Goal: Task Accomplishment & Management: Manage account settings

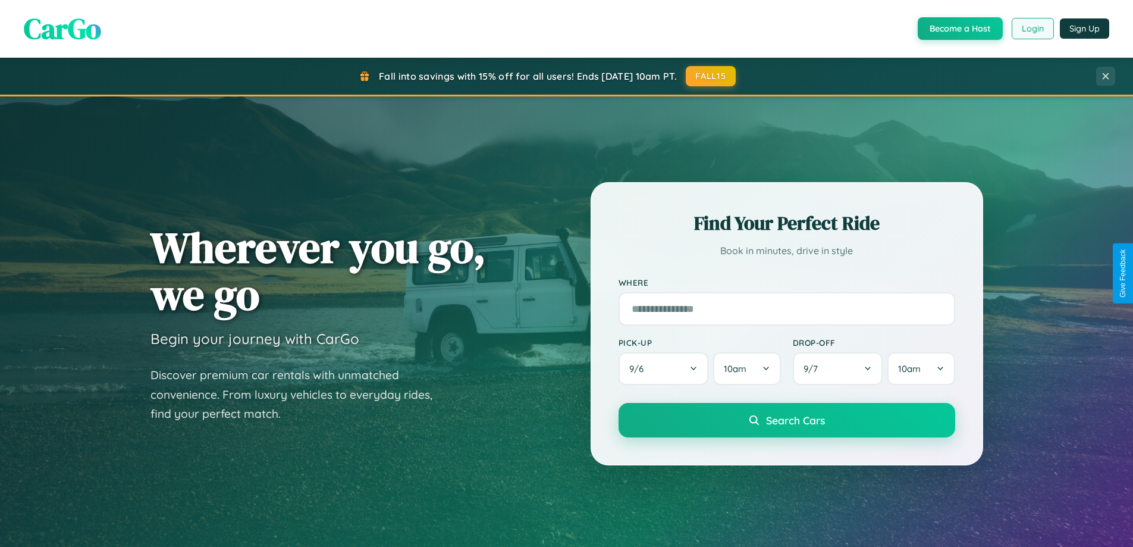
click at [1032, 29] on button "Login" at bounding box center [1033, 28] width 42 height 21
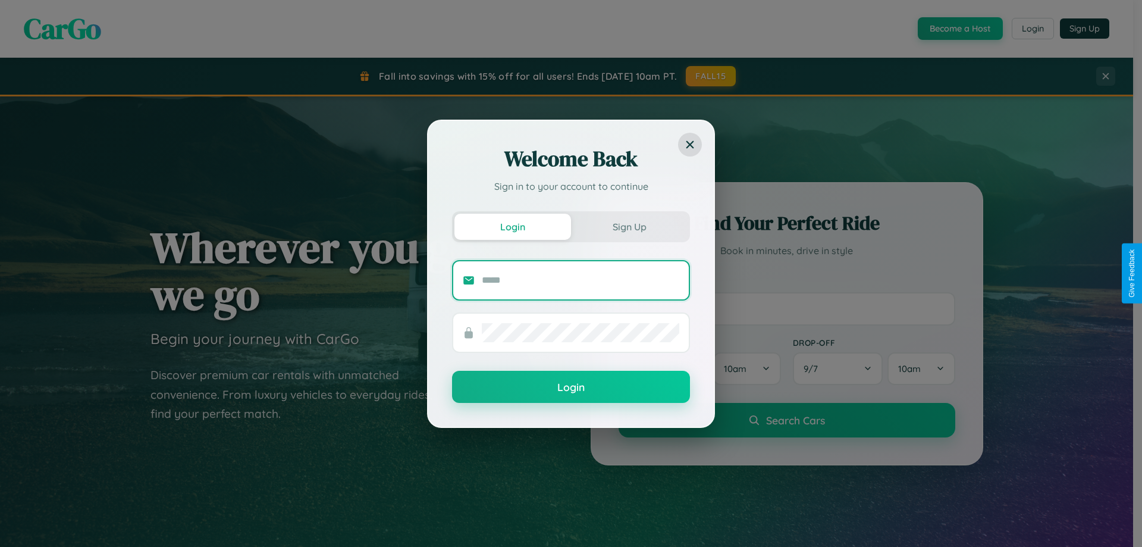
click at [581, 280] on input "text" at bounding box center [580, 280] width 197 height 19
type input "**********"
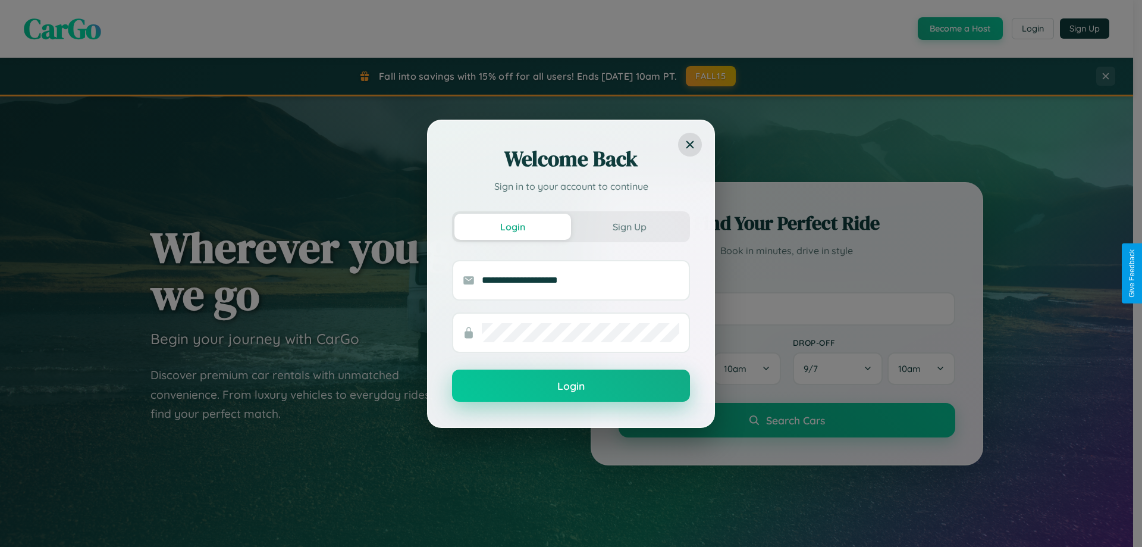
click at [571, 386] on button "Login" at bounding box center [571, 385] width 238 height 32
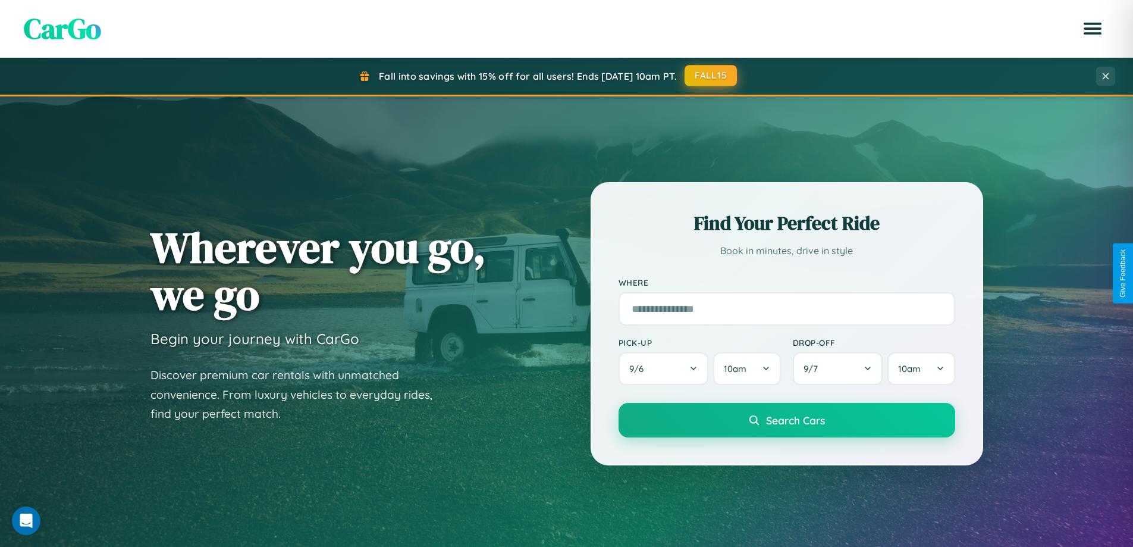
click at [711, 76] on button "FALL15" at bounding box center [711, 75] width 52 height 21
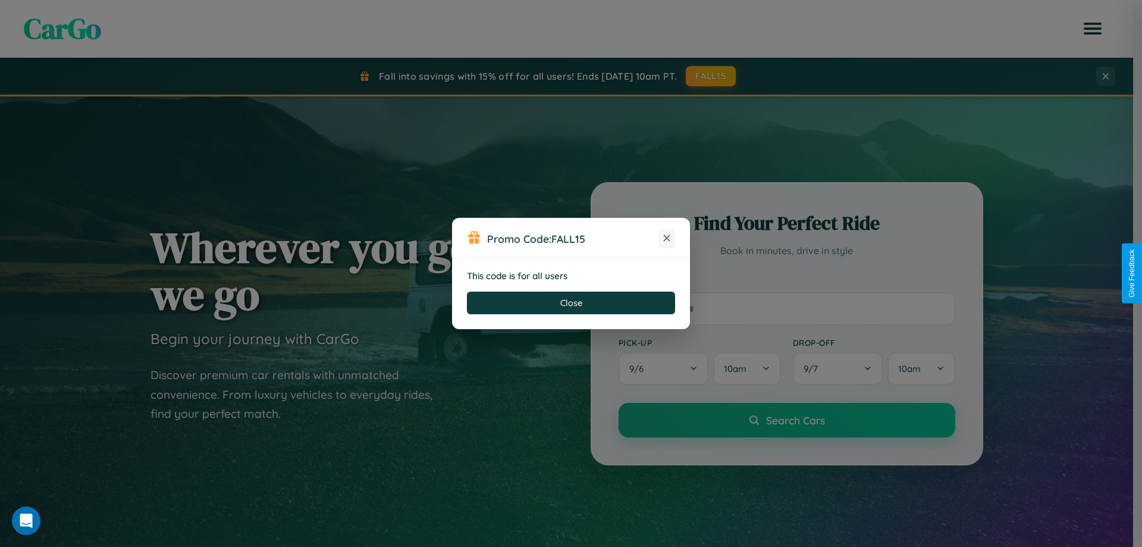
click at [667, 239] on icon at bounding box center [667, 238] width 12 height 12
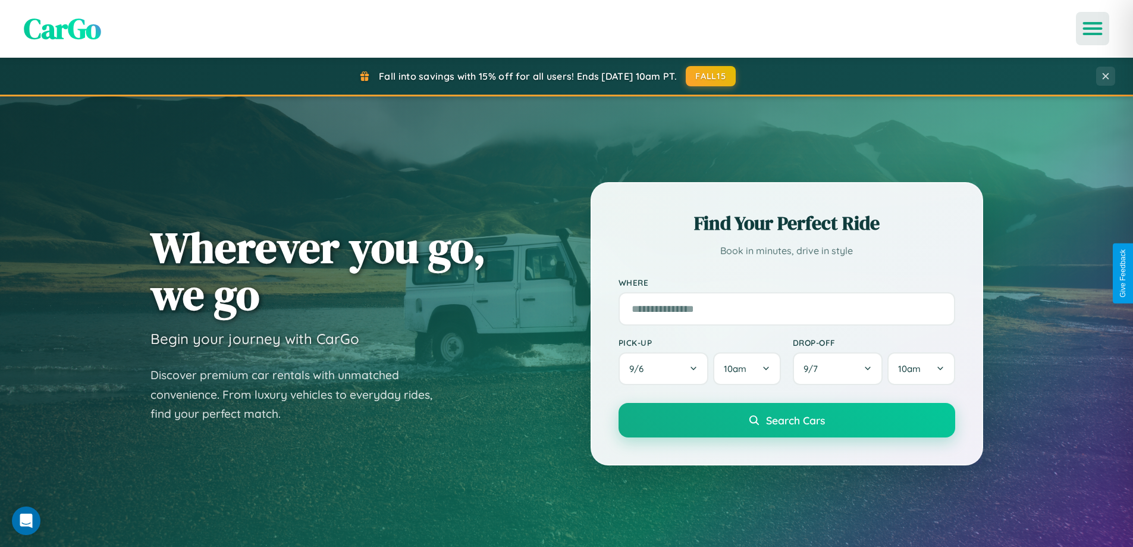
click at [1093, 29] on icon "Open menu" at bounding box center [1092, 28] width 17 height 11
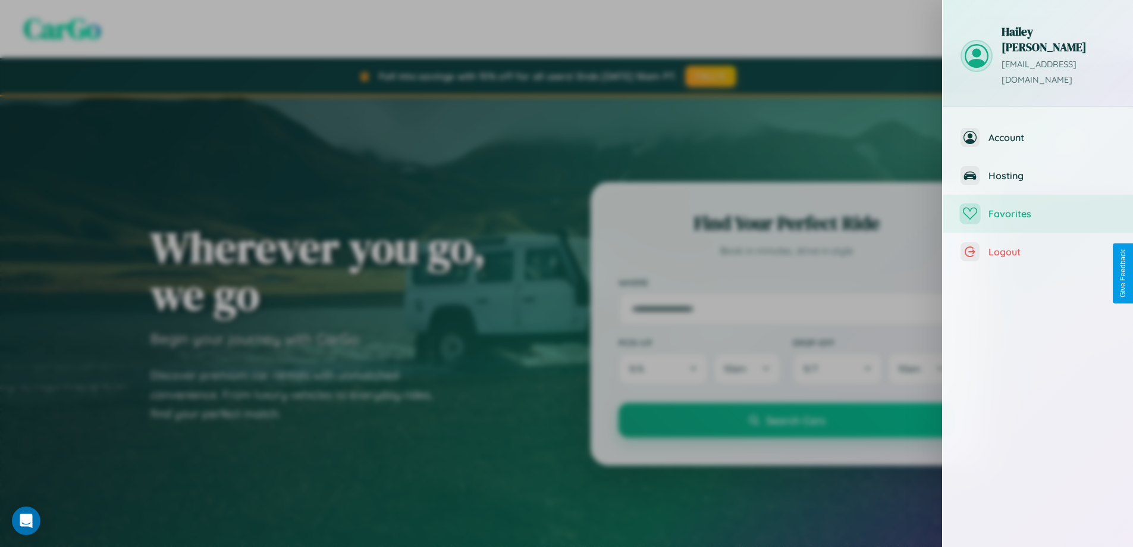
click at [1038, 208] on span "Favorites" at bounding box center [1052, 214] width 127 height 12
